Goal: Task Accomplishment & Management: Manage account settings

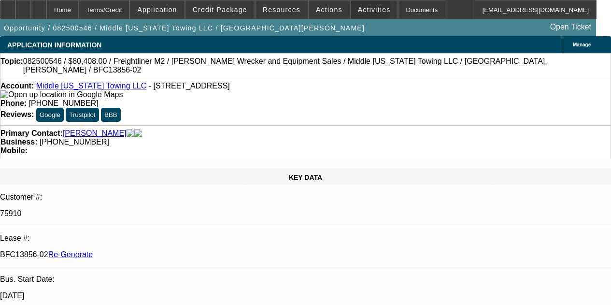
select select "4"
select select "0"
select select "2"
select select "0"
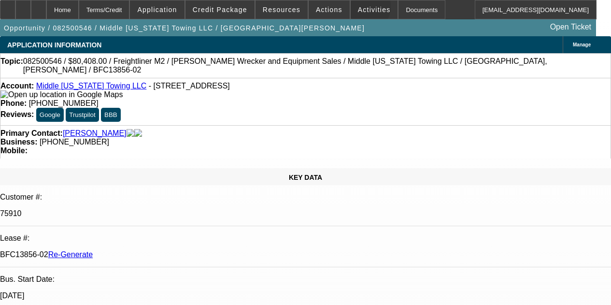
select select "6"
click at [358, 8] on span "Activities" at bounding box center [374, 10] width 33 height 8
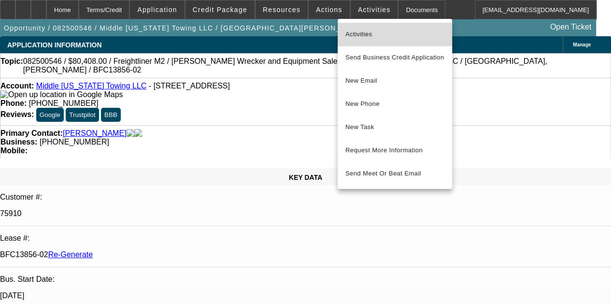
click at [359, 33] on span "Activities" at bounding box center [395, 35] width 99 height 12
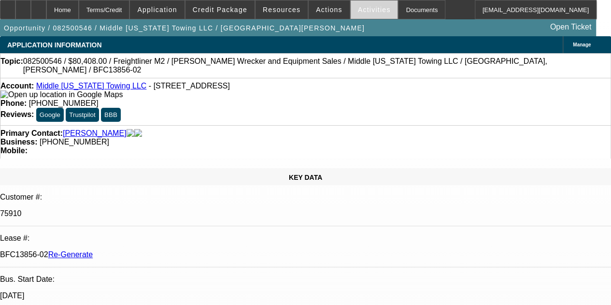
click at [358, 9] on span "Activities" at bounding box center [374, 10] width 33 height 8
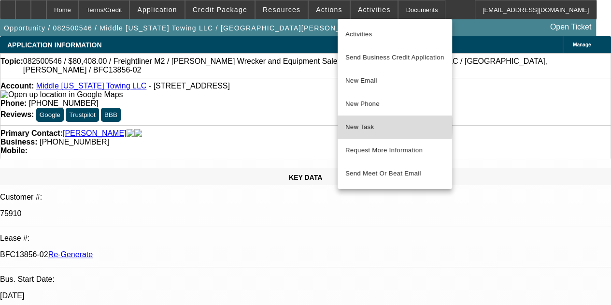
click at [365, 126] on span "New Task" at bounding box center [395, 127] width 99 height 12
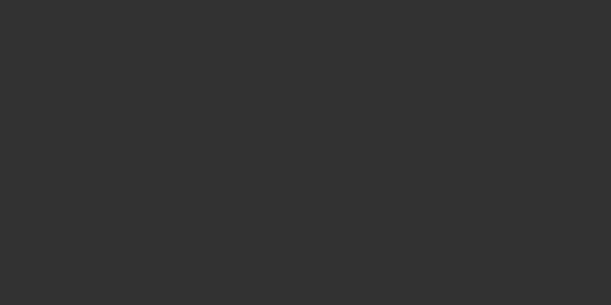
select select "3"
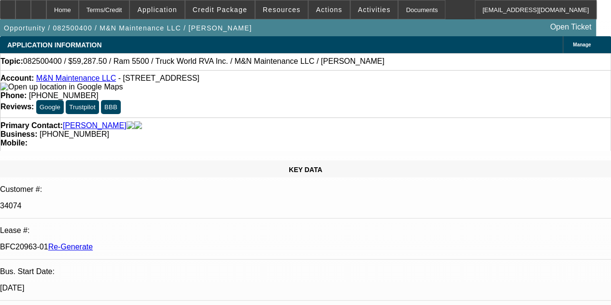
select select "0.1"
select select "0"
select select "6"
click at [401, 12] on div "Documents" at bounding box center [421, 9] width 47 height 19
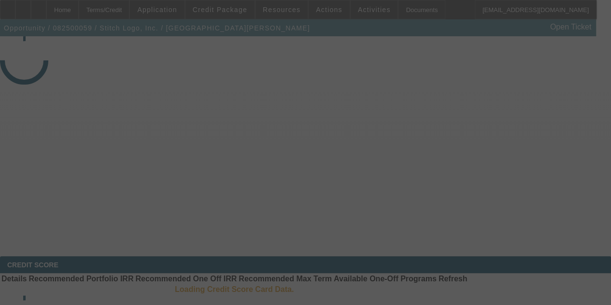
select select "4"
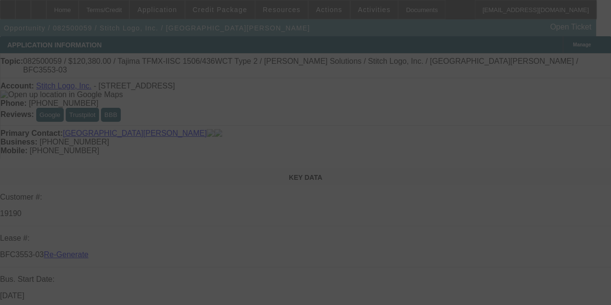
select select "0"
select select "2"
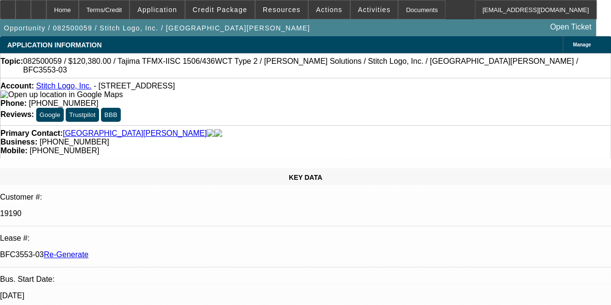
select select "0"
select select "2"
click at [39, 6] on icon at bounding box center [39, 6] width 0 height 0
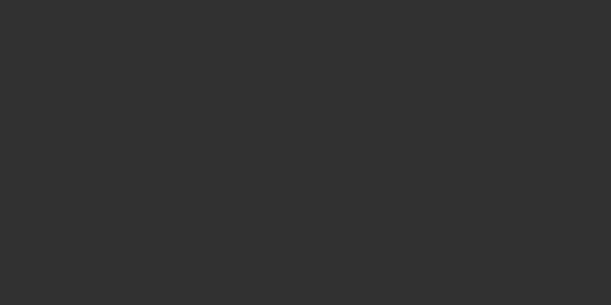
drag, startPoint x: 494, startPoint y: 89, endPoint x: 585, endPoint y: 58, distance: 96.3
click at [585, 58] on div at bounding box center [305, 152] width 611 height 305
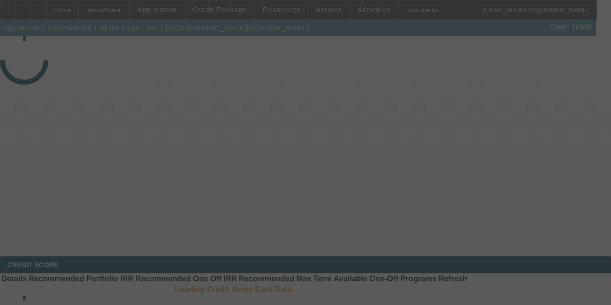
select select "4"
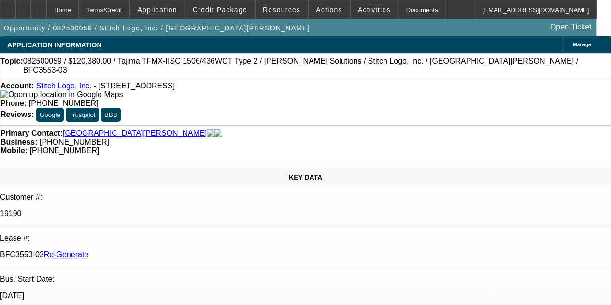
select select "0"
select select "2"
select select "0"
select select "2"
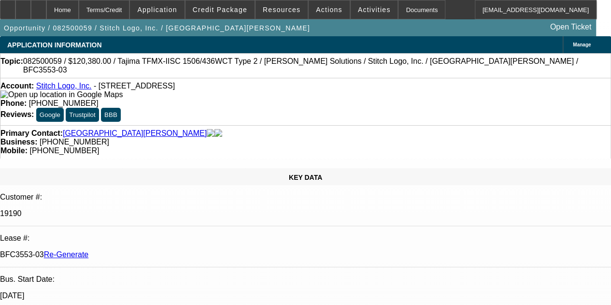
click at [398, 8] on div "Documents" at bounding box center [421, 9] width 47 height 19
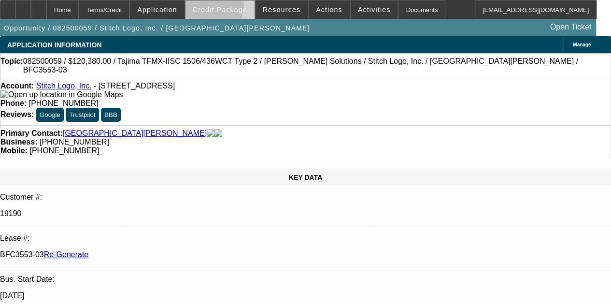
click at [227, 8] on span "Credit Package" at bounding box center [220, 10] width 55 height 8
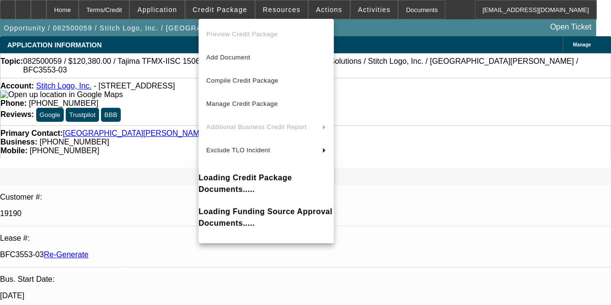
click at [280, 8] on div at bounding box center [305, 152] width 611 height 305
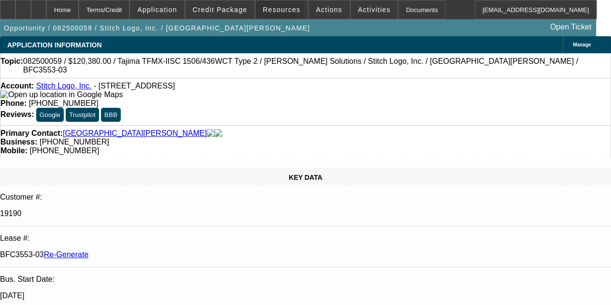
click at [280, 8] on span "Resources" at bounding box center [282, 10] width 38 height 8
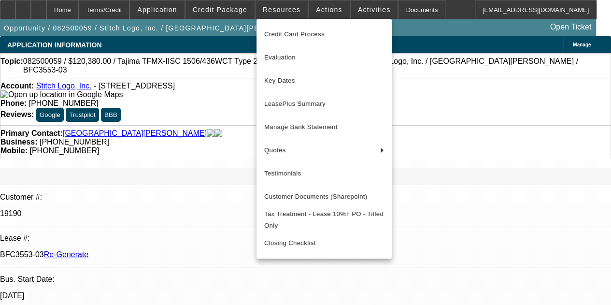
click at [280, 8] on div at bounding box center [305, 152] width 611 height 305
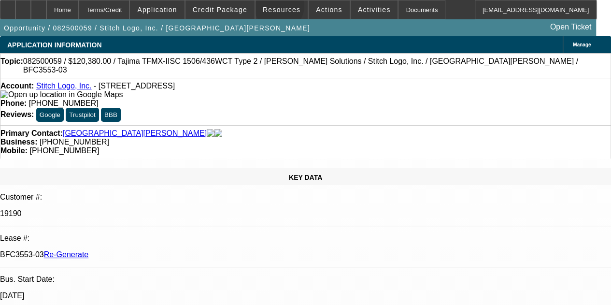
click at [280, 8] on span "Resources" at bounding box center [282, 10] width 38 height 8
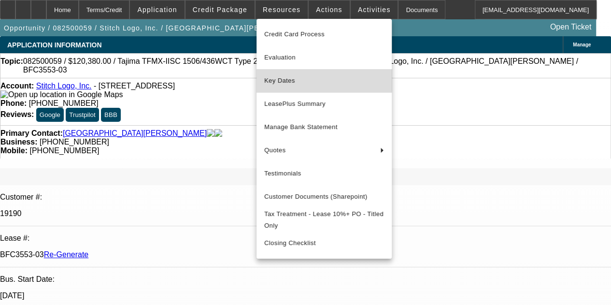
click at [274, 75] on span "Key Dates" at bounding box center [324, 81] width 120 height 12
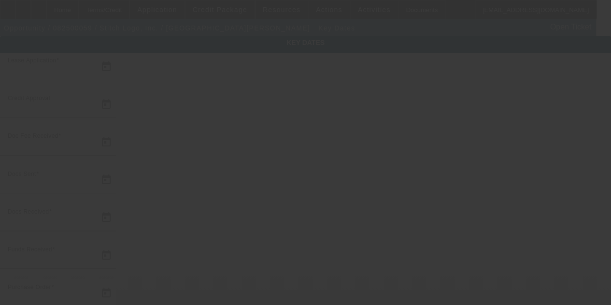
type input "8/5/2025"
type input "8/6/2025"
type input "8/7/2025"
type input "8/11/2025"
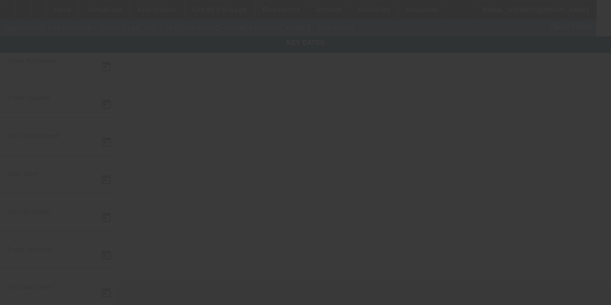
type input "8/11/2025"
type input "8/28/2025"
type input "9/15/2025"
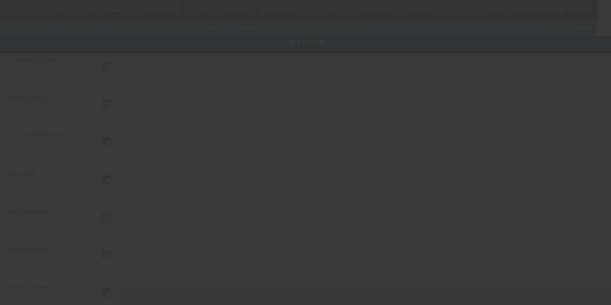
type input "10/15/2025"
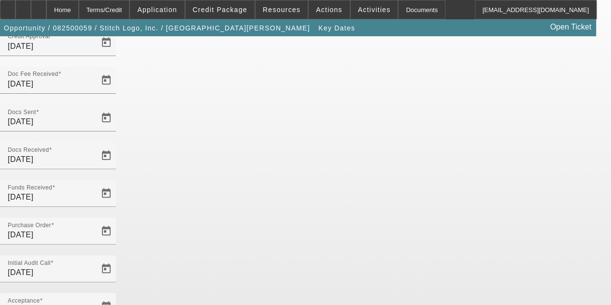
scroll to position [63, 0]
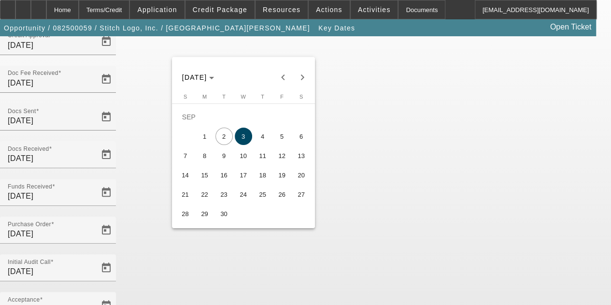
click at [282, 138] on span "5" at bounding box center [282, 136] width 17 height 17
type input "9/5/2025"
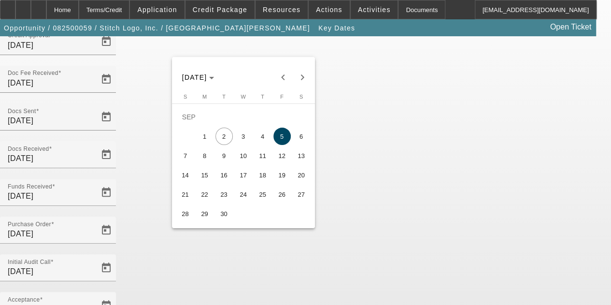
click at [281, 136] on span "5" at bounding box center [282, 136] width 17 height 17
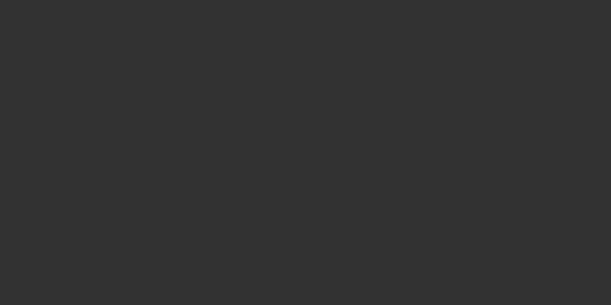
select select "4"
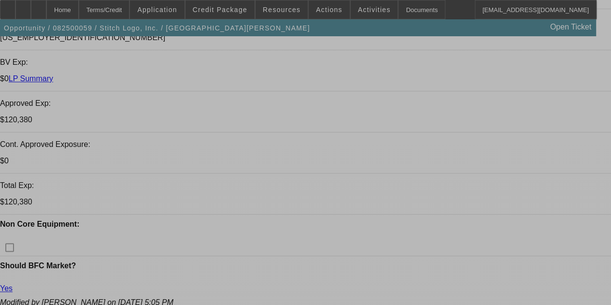
select select "0"
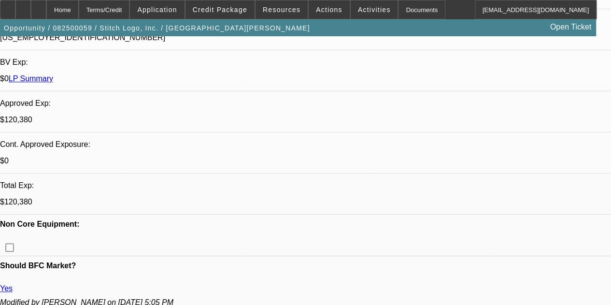
select select "2"
select select "0"
select select "2"
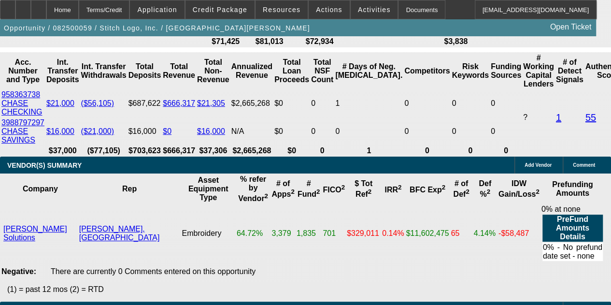
scroll to position [2177, 0]
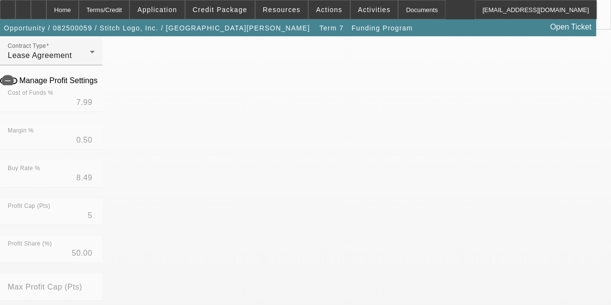
scroll to position [178, 0]
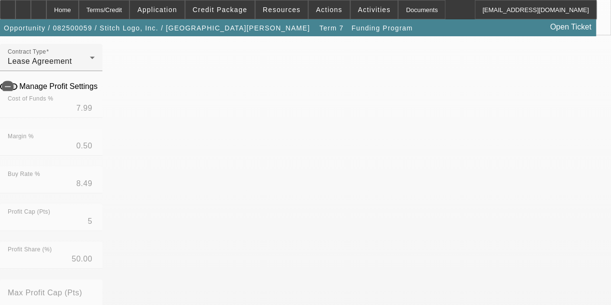
click at [199, 288] on mat-option "No" at bounding box center [235, 288] width 127 height 23
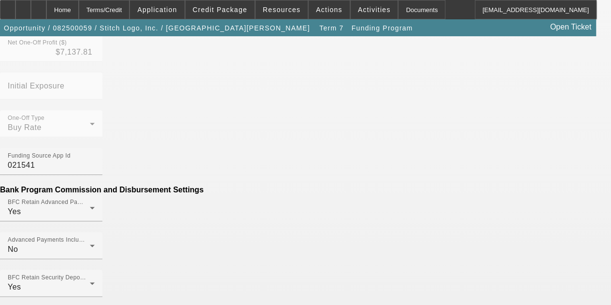
scroll to position [467, 0]
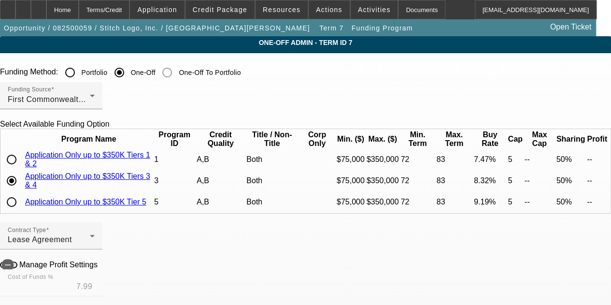
click at [515, 101] on div "Funding Source First Commonwealth Equipment Finance" at bounding box center [305, 101] width 611 height 38
click at [79, 10] on div "Home" at bounding box center [62, 9] width 32 height 19
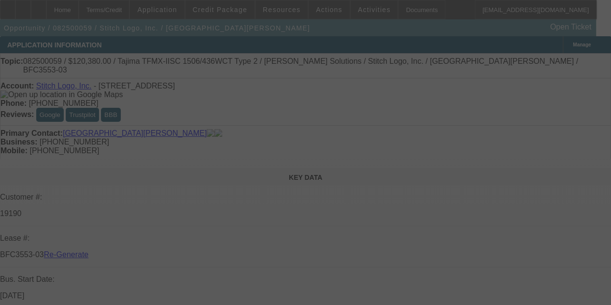
select select "4"
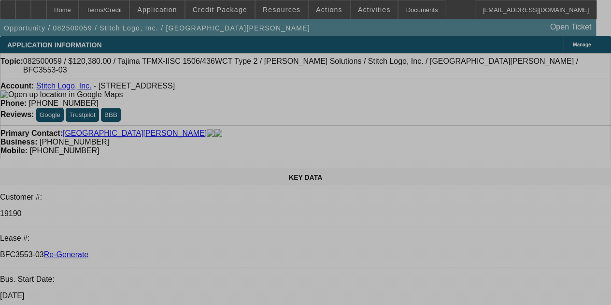
select select "0"
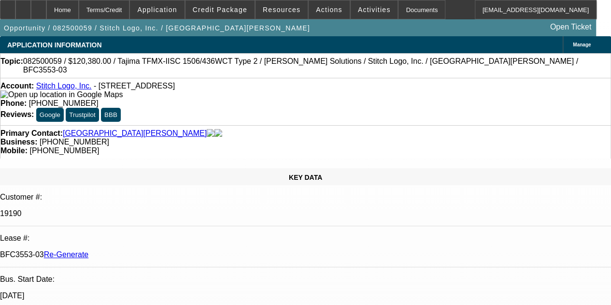
select select "2"
select select "0"
select select "2"
click at [39, 6] on icon at bounding box center [39, 6] width 0 height 0
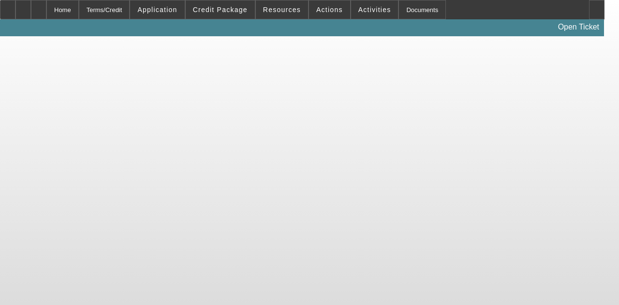
click at [39, 6] on icon at bounding box center [39, 6] width 0 height 0
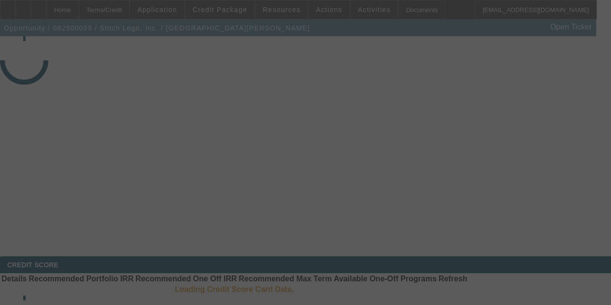
select select "4"
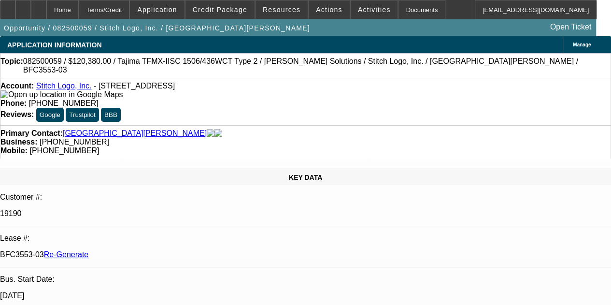
select select "0"
select select "2"
select select "0"
select select "2"
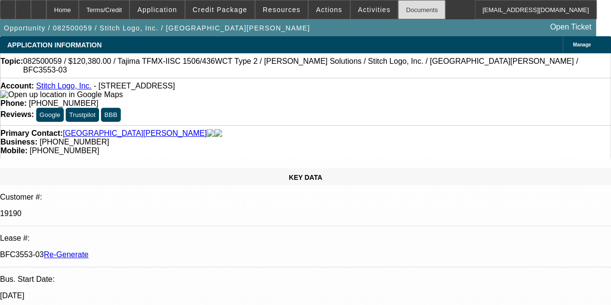
click at [398, 7] on div "Documents" at bounding box center [421, 9] width 47 height 19
